Goal: Transaction & Acquisition: Purchase product/service

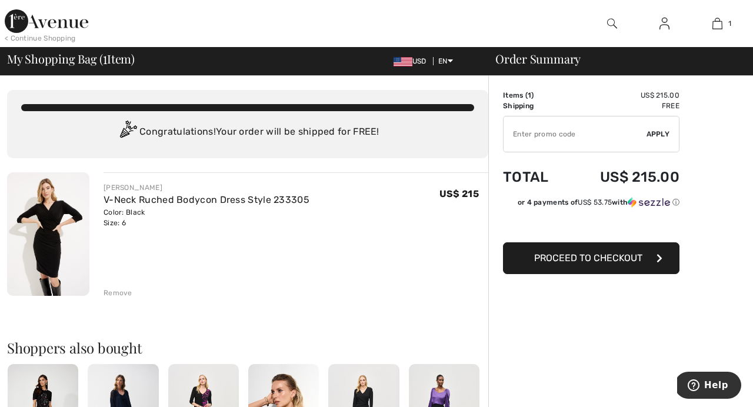
click at [51, 233] on img at bounding box center [48, 234] width 82 height 124
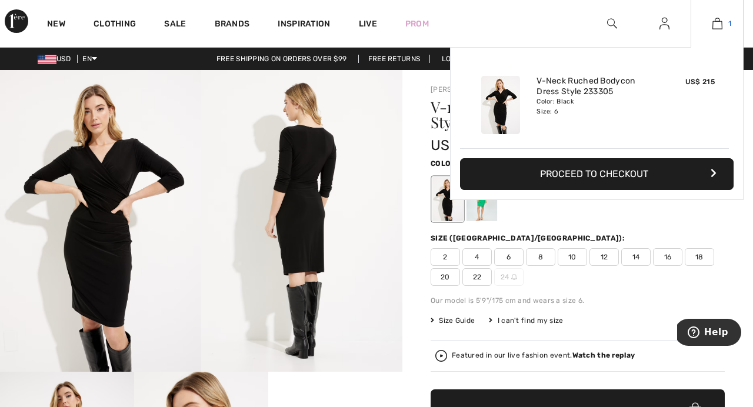
click at [716, 19] on img at bounding box center [717, 23] width 10 height 14
click at [718, 25] on img at bounding box center [717, 23] width 10 height 14
